Goal: Entertainment & Leisure: Browse casually

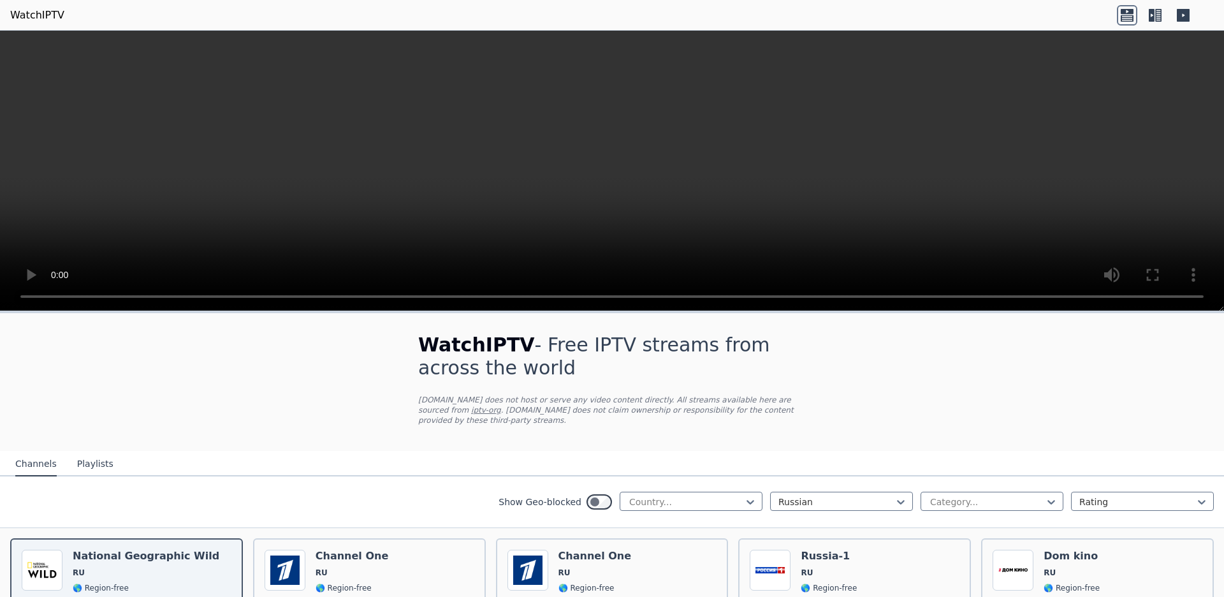
scroll to position [294, 0]
click at [754, 495] on icon at bounding box center [750, 501] width 13 height 13
click at [637, 276] on div "[GEOGRAPHIC_DATA]" at bounding box center [691, 264] width 143 height 23
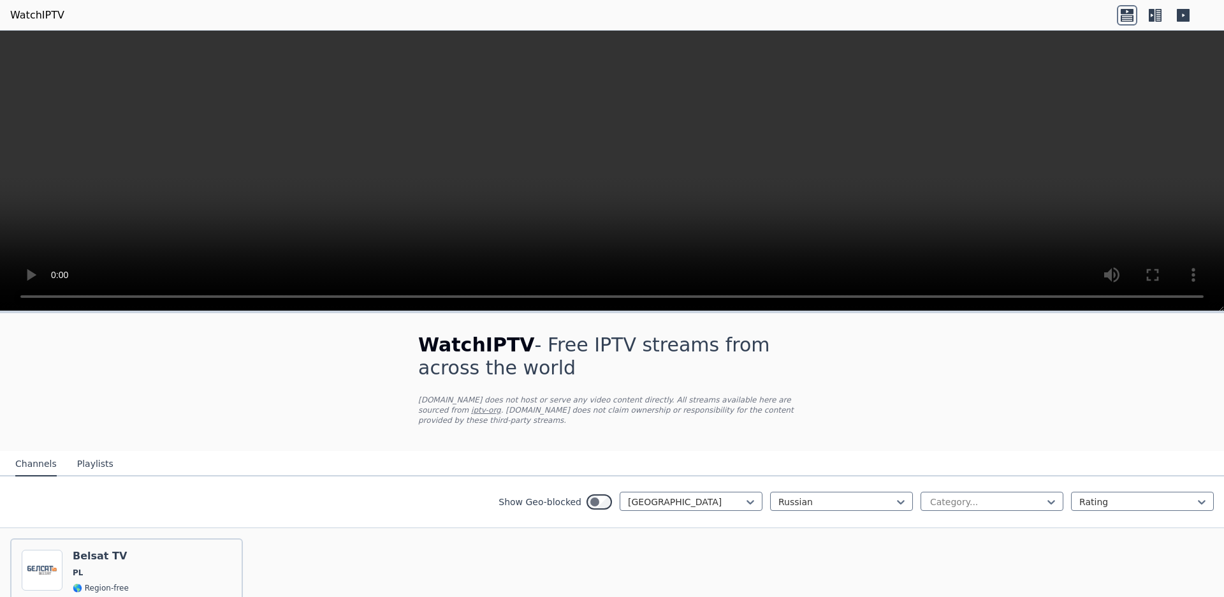
scroll to position [110, 0]
click at [905, 495] on icon at bounding box center [900, 501] width 13 height 13
click at [1052, 495] on icon at bounding box center [1051, 501] width 13 height 13
click at [754, 495] on icon at bounding box center [750, 501] width 13 height 13
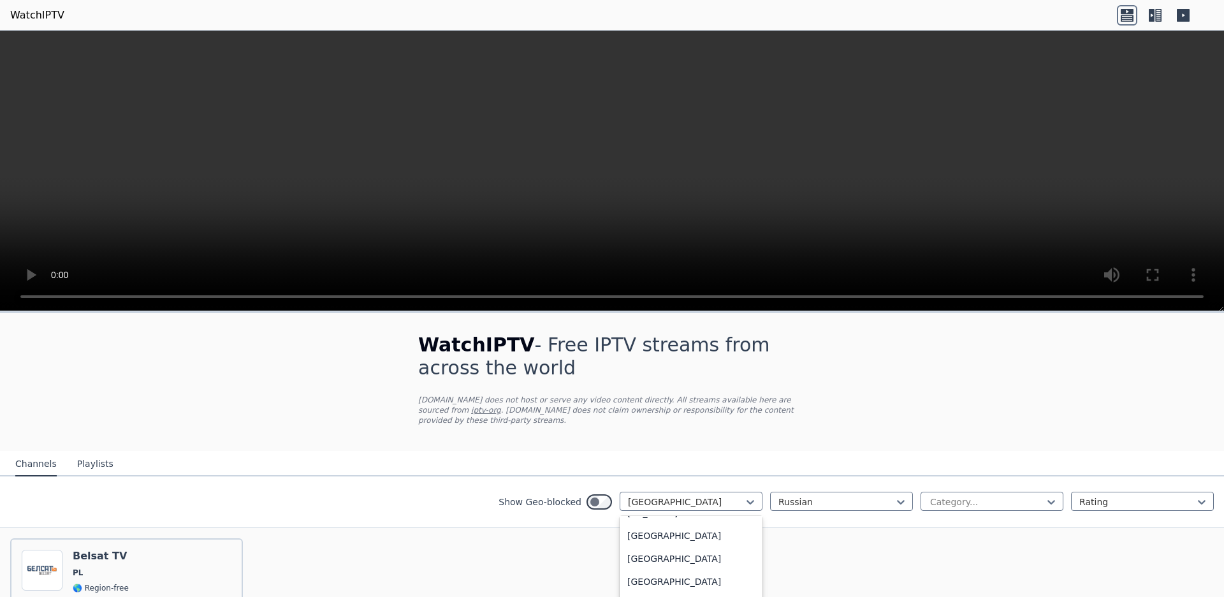
scroll to position [3310, 0]
click at [659, 273] on div "[GEOGRAPHIC_DATA]" at bounding box center [691, 261] width 143 height 23
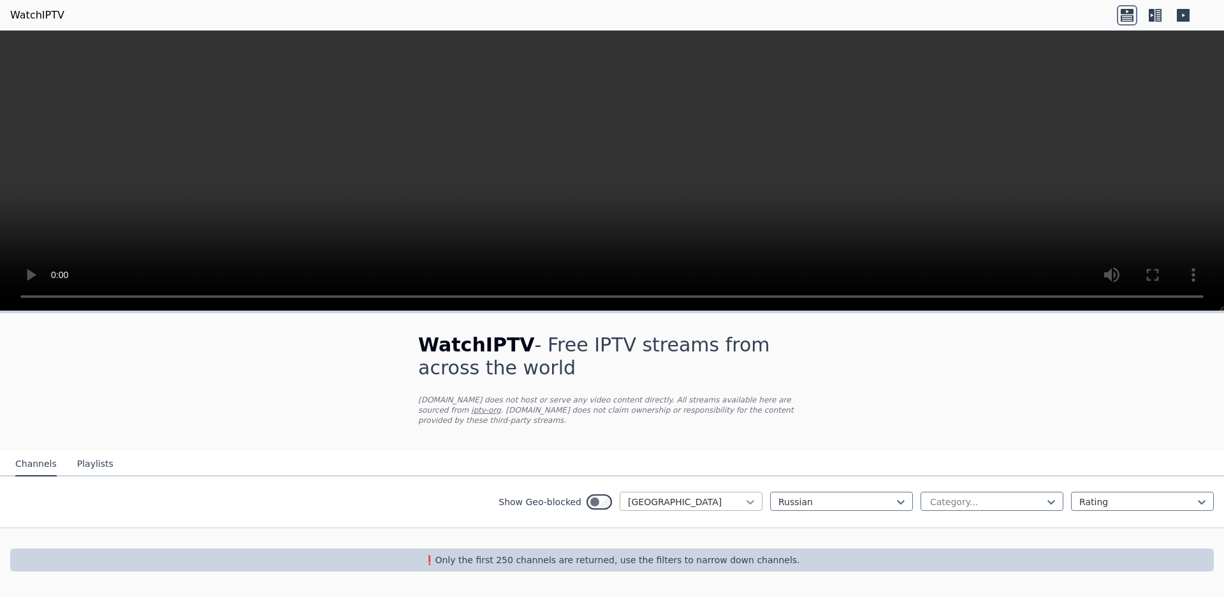
click at [752, 500] on div "[GEOGRAPHIC_DATA]" at bounding box center [691, 500] width 143 height 19
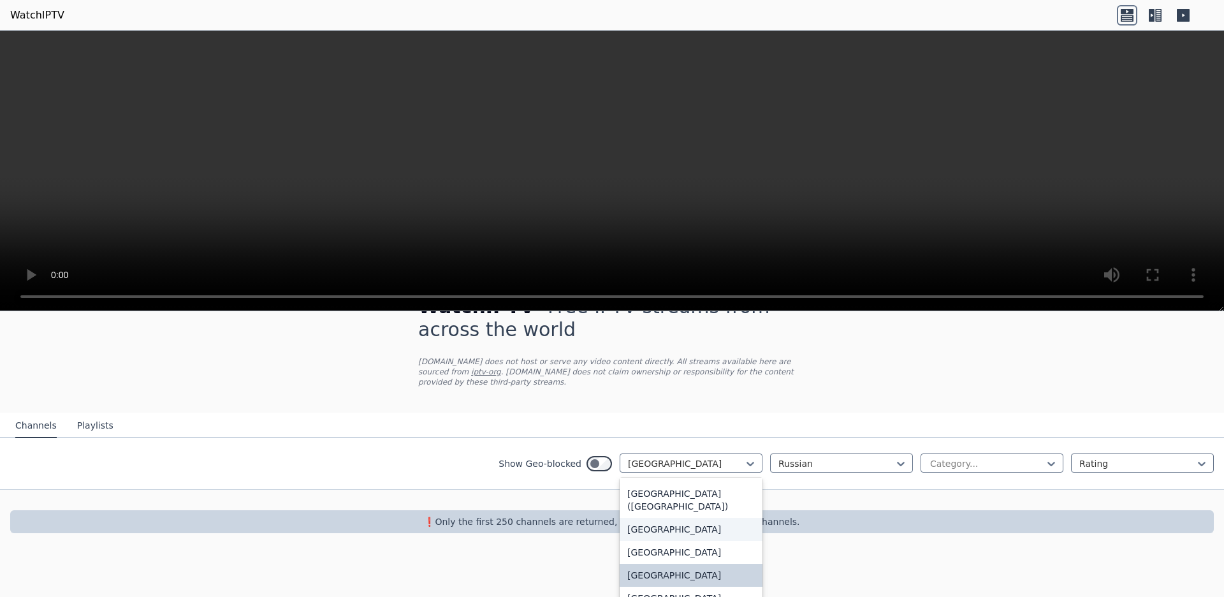
scroll to position [2791, 0]
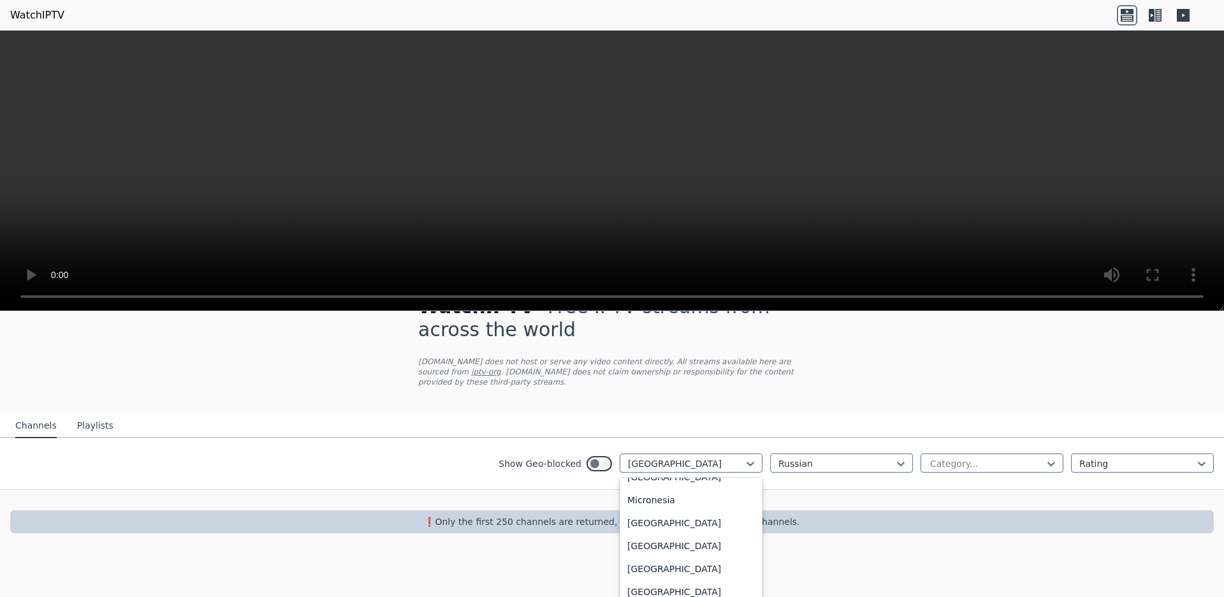
click at [671, 213] on div "[GEOGRAPHIC_DATA]" at bounding box center [691, 201] width 143 height 23
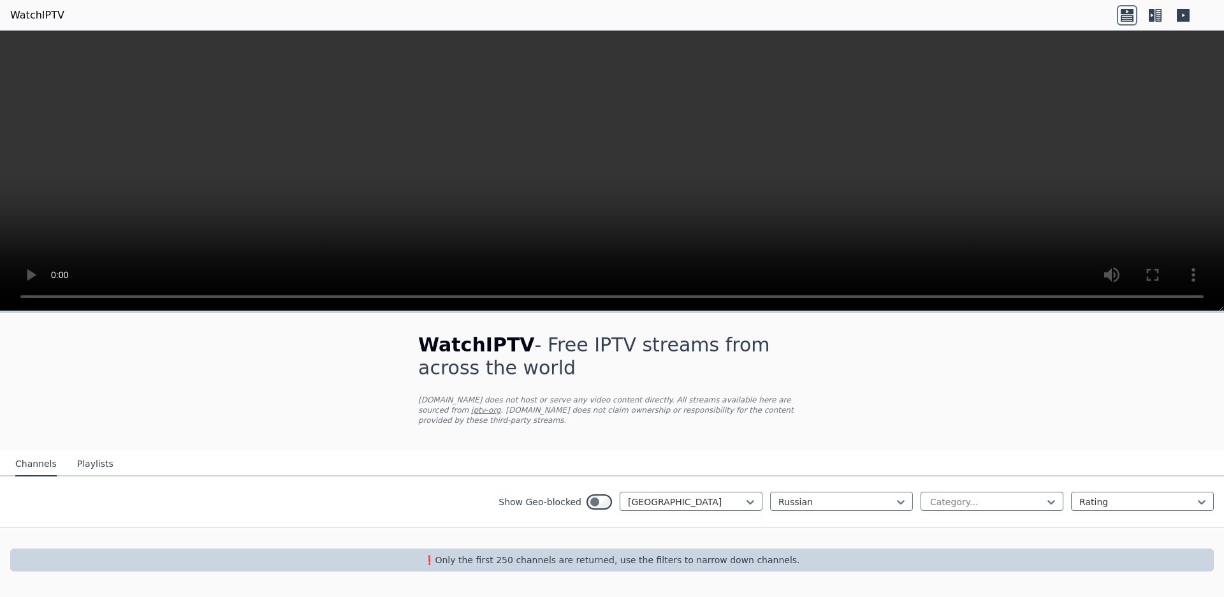
scroll to position [0, 0]
click at [751, 504] on div at bounding box center [750, 501] width 13 height 13
click at [736, 504] on div "[GEOGRAPHIC_DATA]" at bounding box center [691, 500] width 143 height 19
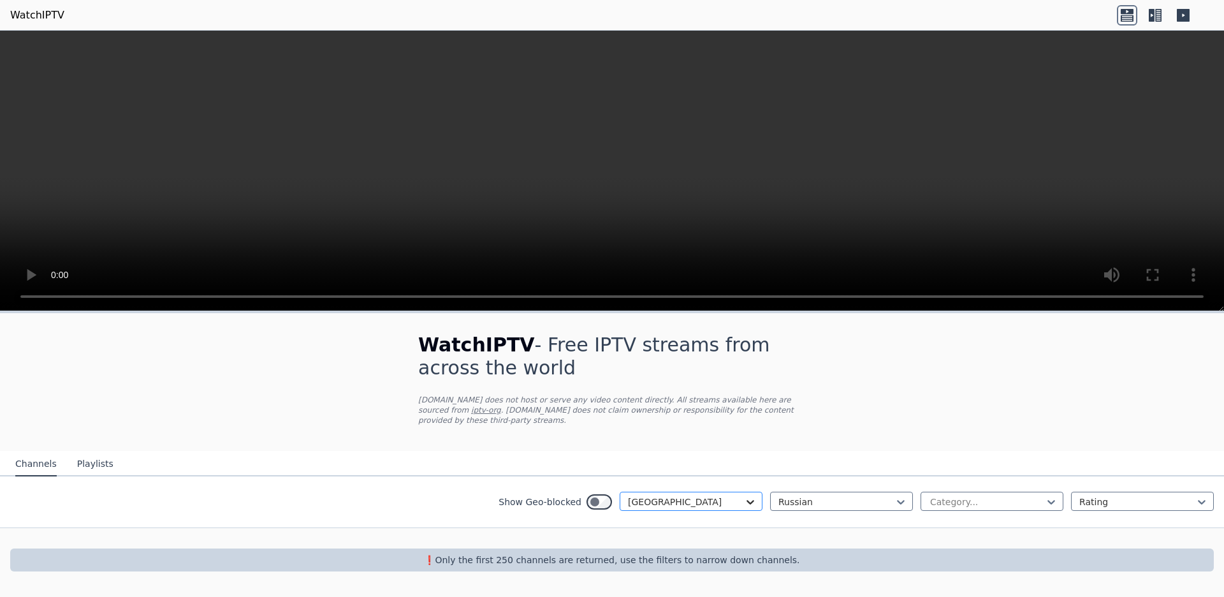
click at [736, 504] on div "[GEOGRAPHIC_DATA]" at bounding box center [691, 500] width 143 height 19
click at [751, 504] on div at bounding box center [750, 501] width 13 height 13
click at [657, 288] on div "[GEOGRAPHIC_DATA]" at bounding box center [691, 276] width 143 height 23
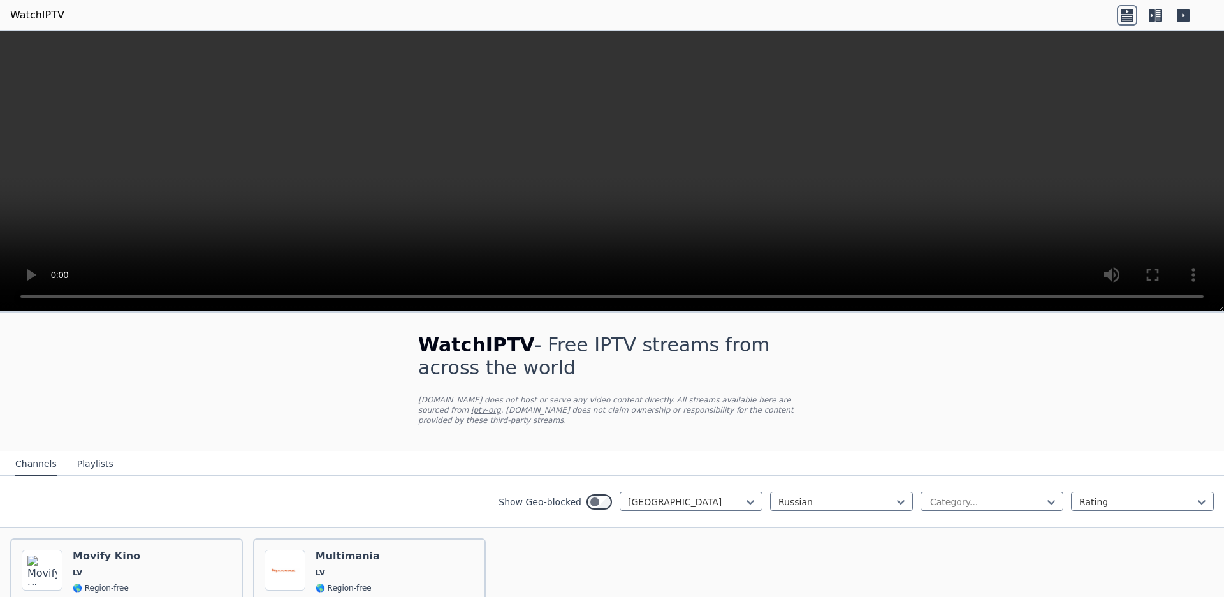
scroll to position [110, 0]
click at [751, 495] on icon at bounding box center [750, 501] width 13 height 13
click at [671, 278] on div "[GEOGRAPHIC_DATA]" at bounding box center [691, 266] width 143 height 23
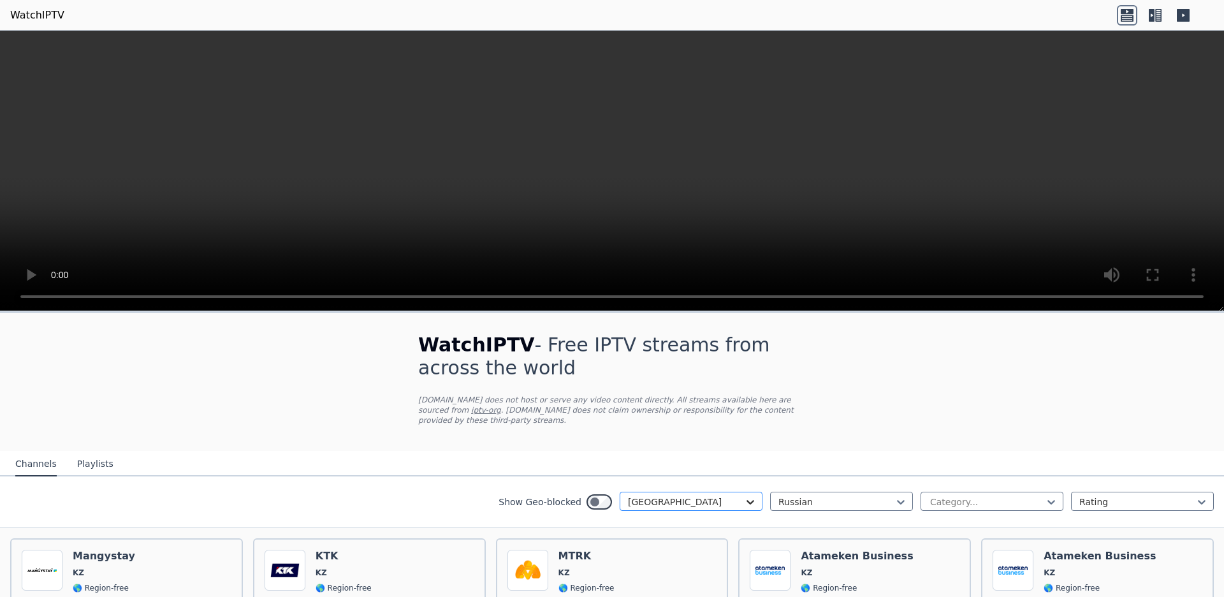
click at [751, 495] on icon at bounding box center [750, 501] width 13 height 13
click at [672, 293] on div "[GEOGRAPHIC_DATA]" at bounding box center [691, 281] width 143 height 23
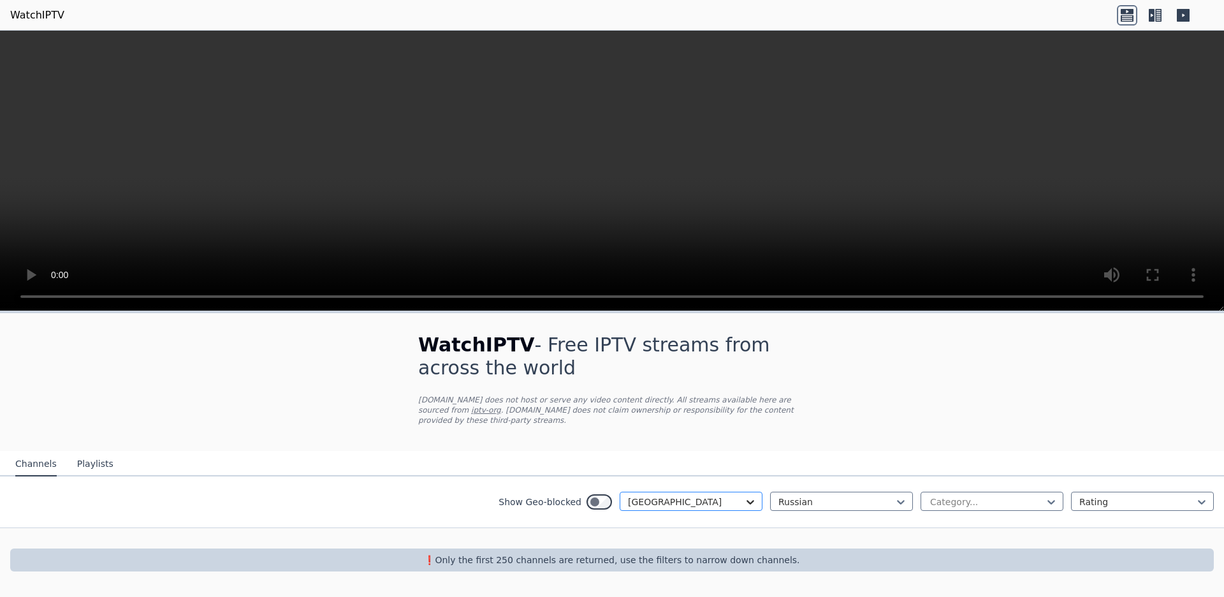
click at [748, 500] on div at bounding box center [750, 501] width 13 height 13
click at [1045, 500] on icon at bounding box center [1051, 501] width 13 height 13
click at [1010, 533] on div "Culture" at bounding box center [991, 521] width 143 height 23
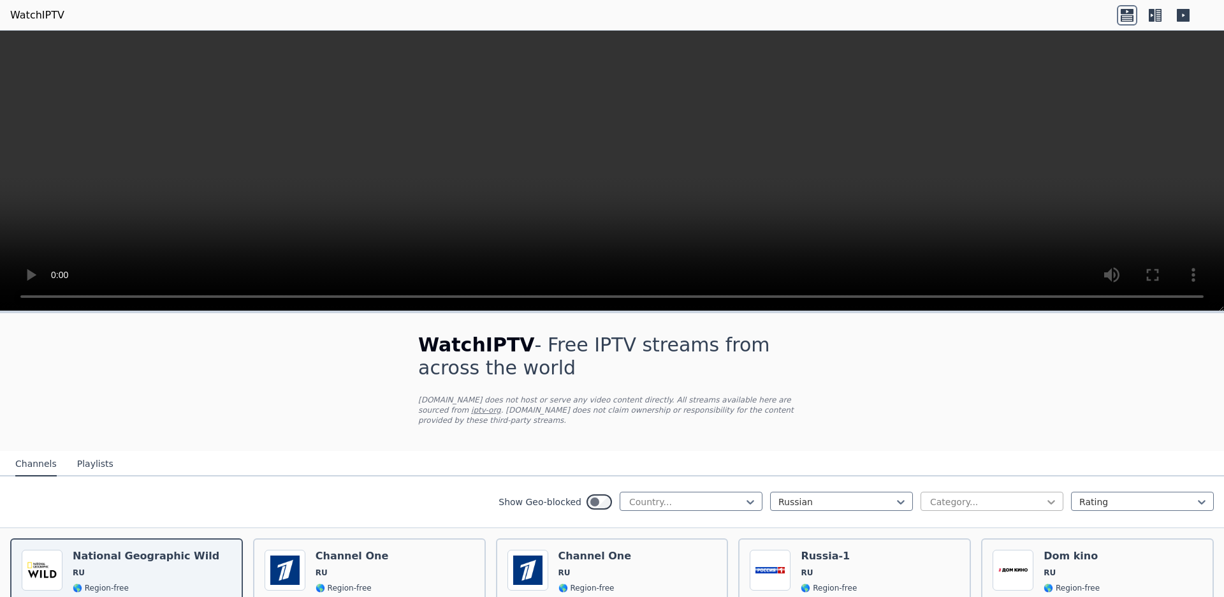
click at [1054, 507] on div "Category..." at bounding box center [991, 500] width 143 height 19
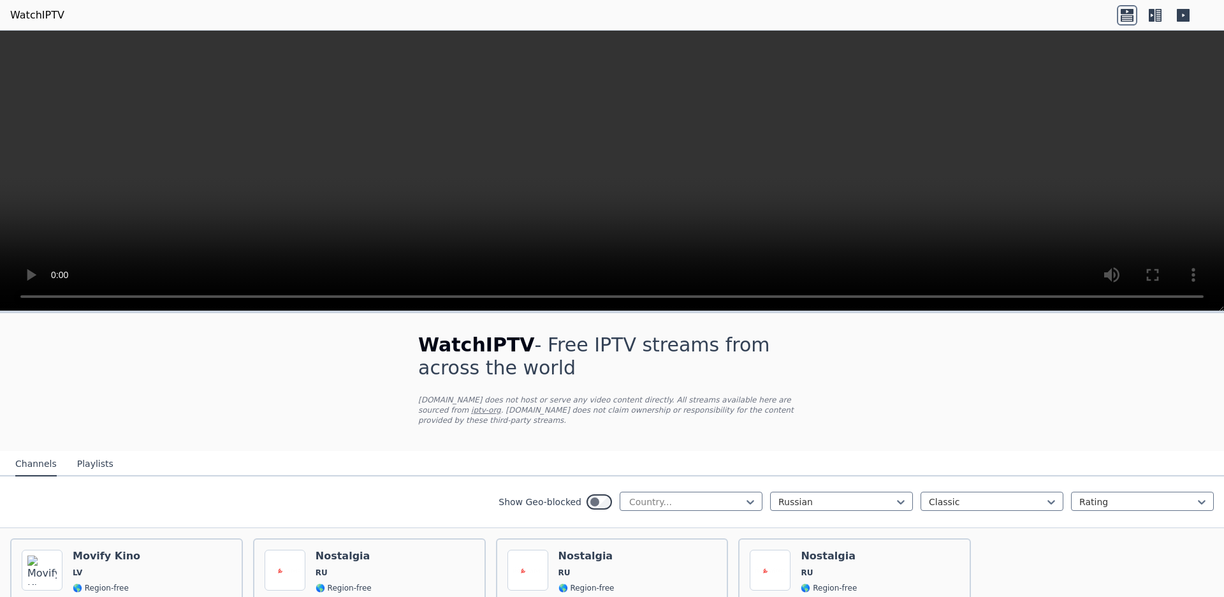
scroll to position [110, 0]
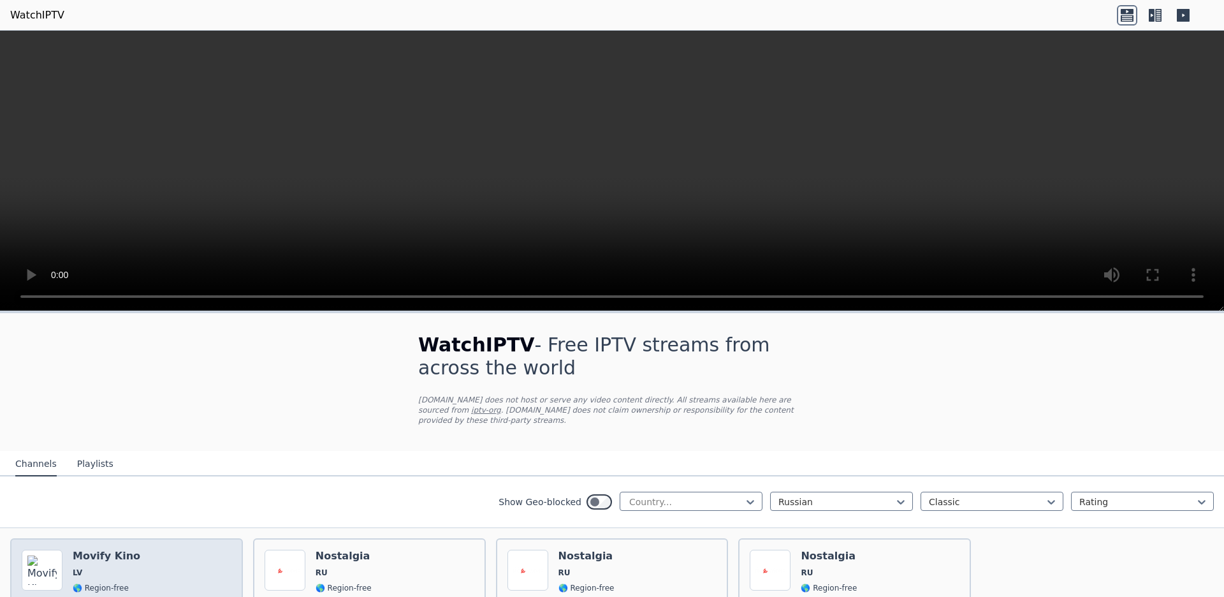
click at [166, 549] on div "Popularity 101 Movify Kino LV 🌎 Region-free movies classic rus lav" at bounding box center [127, 595] width 210 height 92
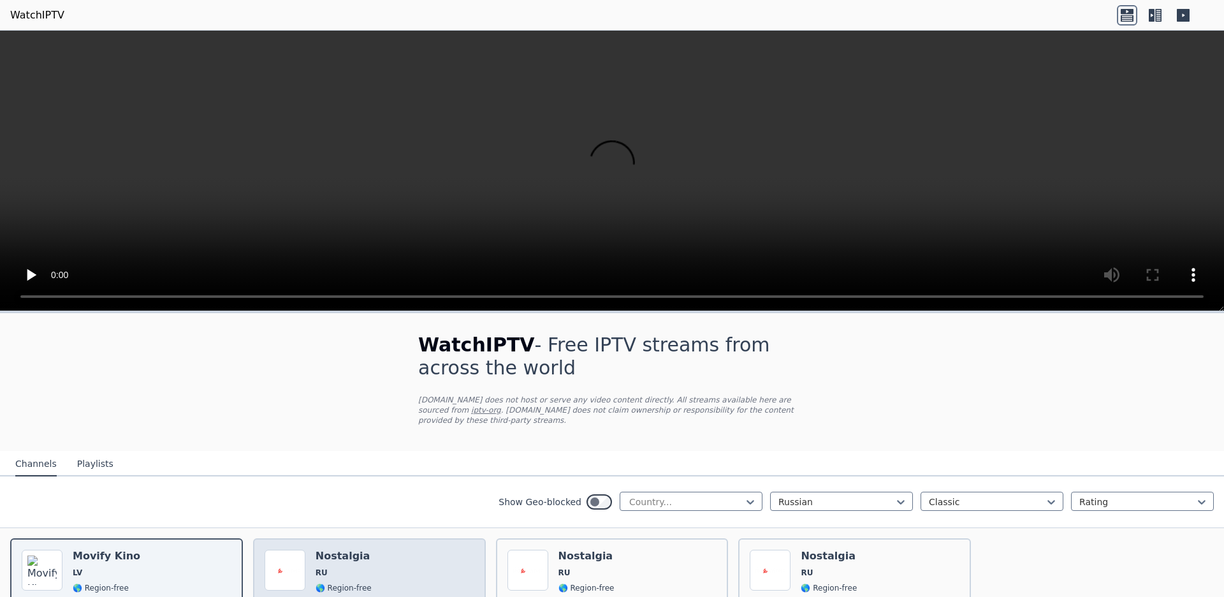
click at [375, 549] on div "Popularity 55 Nostalgia RU 🌎 Region-free classic rus" at bounding box center [370, 595] width 210 height 92
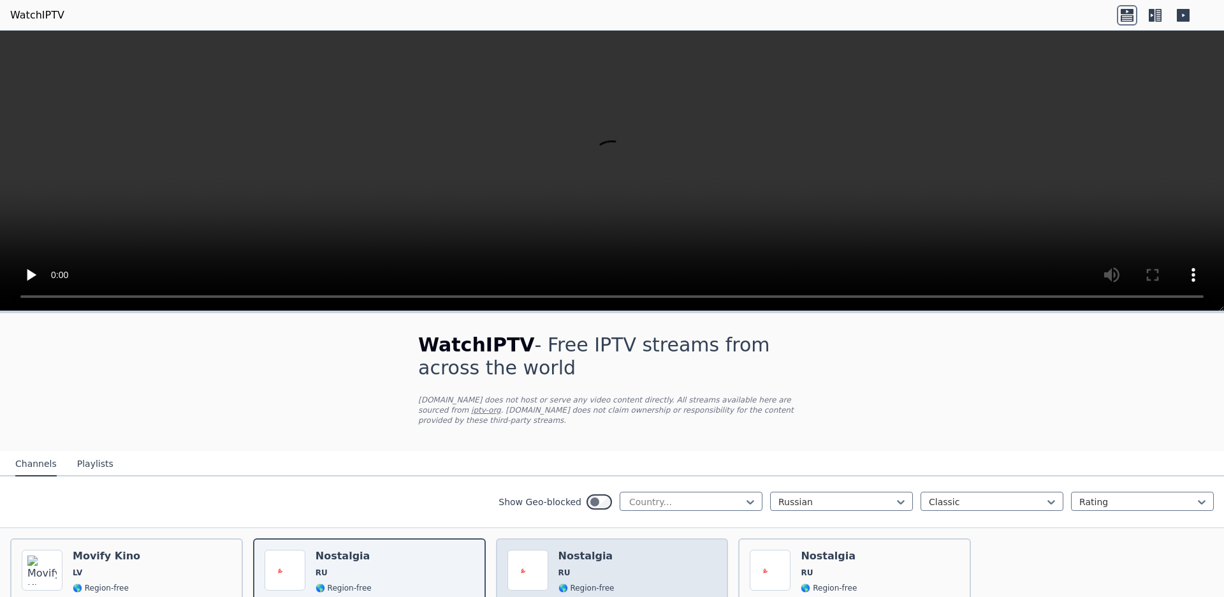
click at [632, 549] on div "Popularity 48 Nostalgia RU 🌎 Region-free classic rus" at bounding box center [612, 595] width 210 height 92
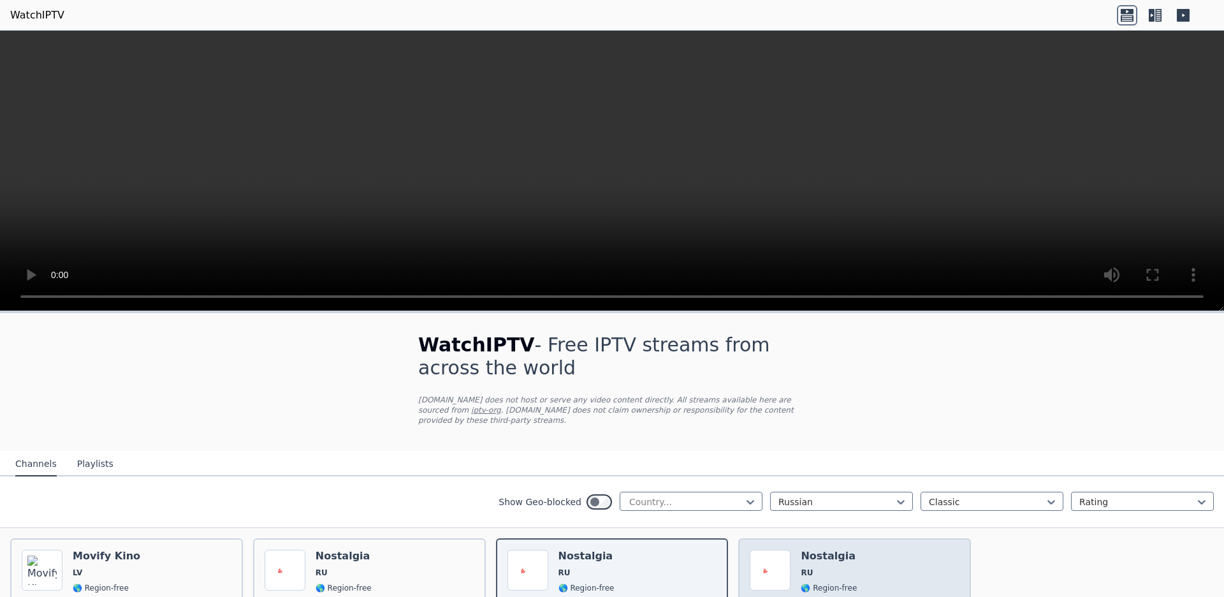
click at [901, 549] on div "Popularity 34 Nostalgia RU 🌎 Region-free classic rus" at bounding box center [855, 595] width 210 height 92
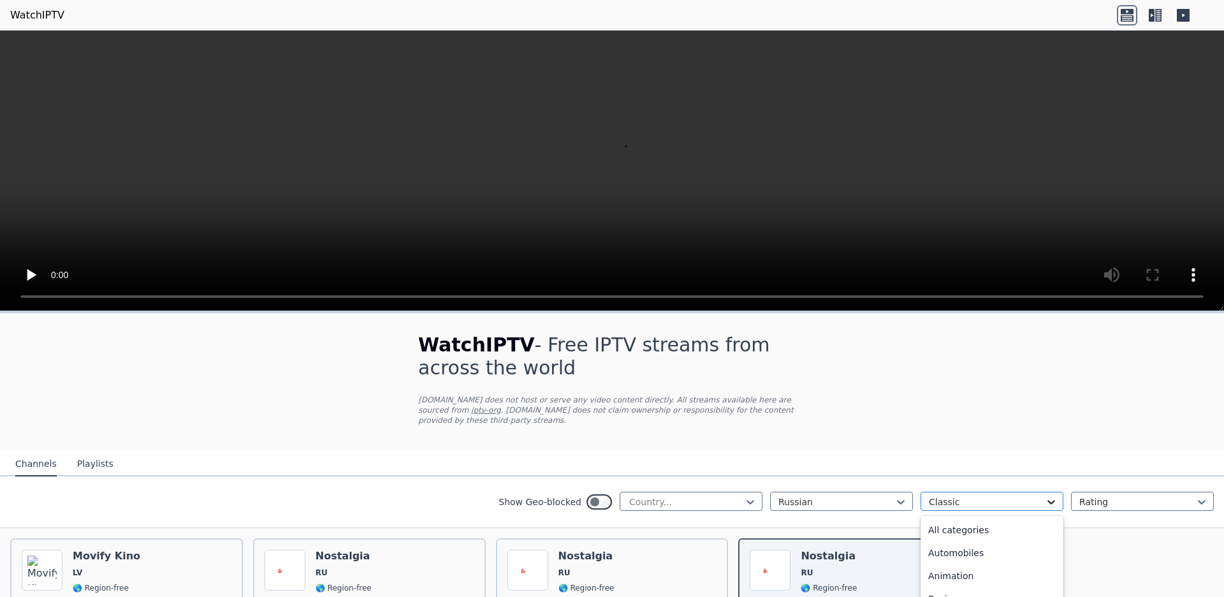
click at [1053, 495] on icon at bounding box center [1051, 501] width 13 height 13
click at [976, 540] on div "Documentary" at bounding box center [991, 551] width 143 height 23
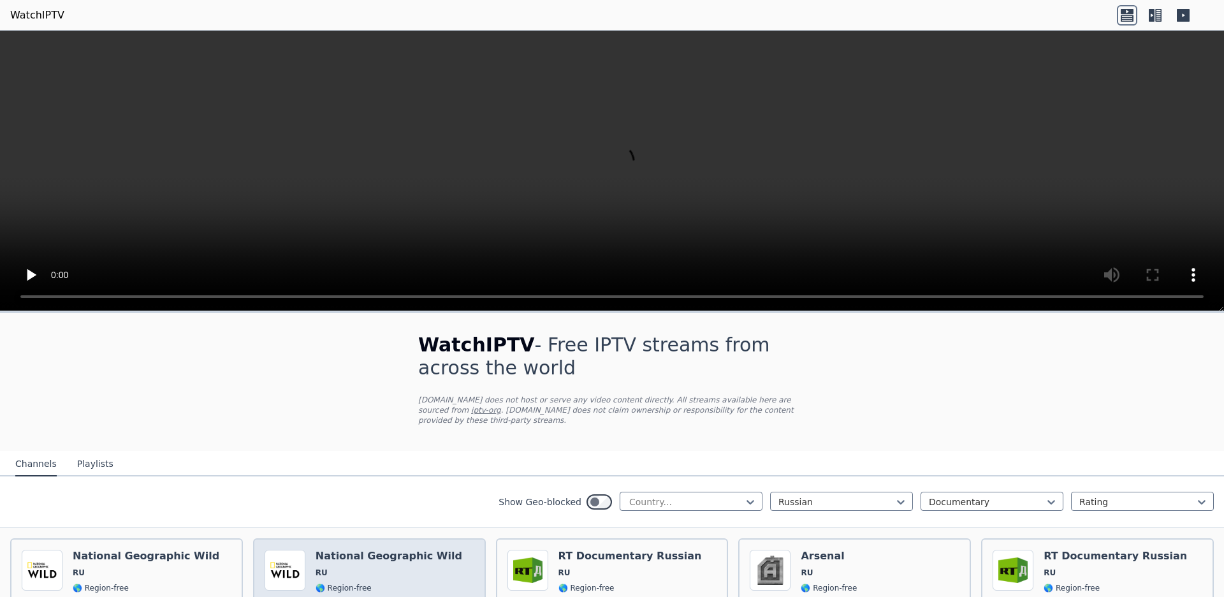
click at [370, 549] on h6 "National Geographic Wild" at bounding box center [389, 555] width 147 height 13
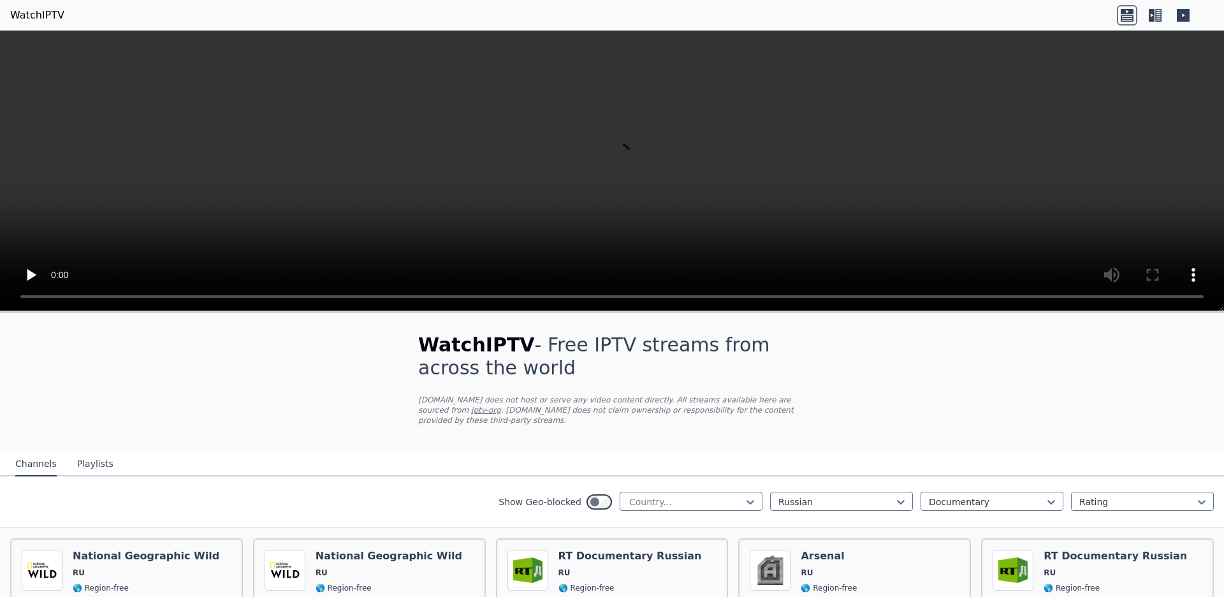
scroll to position [189, 0]
